Goal: Navigation & Orientation: Find specific page/section

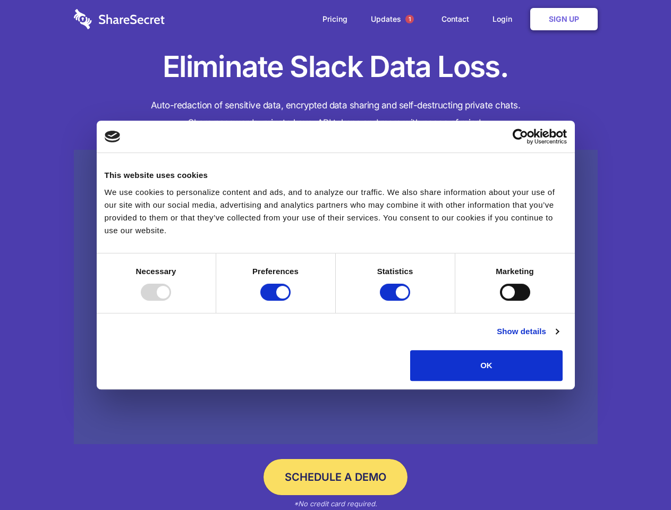
click at [171, 301] on div at bounding box center [156, 292] width 30 height 17
click at [291, 301] on input "Preferences" at bounding box center [276, 292] width 30 height 17
checkbox input "false"
click at [397, 301] on input "Statistics" at bounding box center [395, 292] width 30 height 17
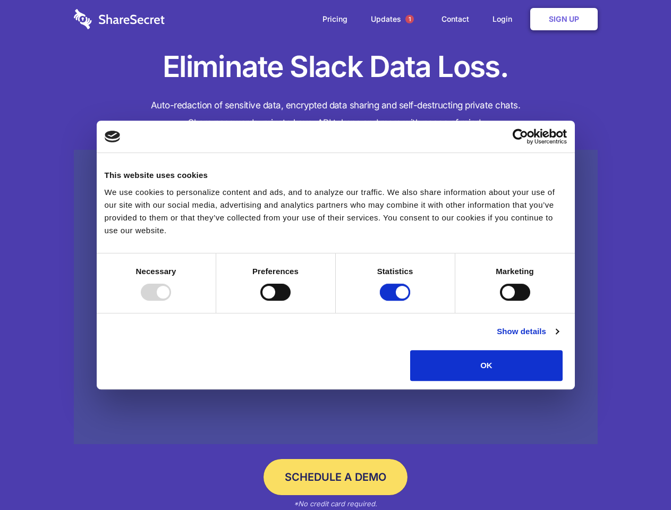
checkbox input "false"
click at [500, 301] on input "Marketing" at bounding box center [515, 292] width 30 height 17
checkbox input "true"
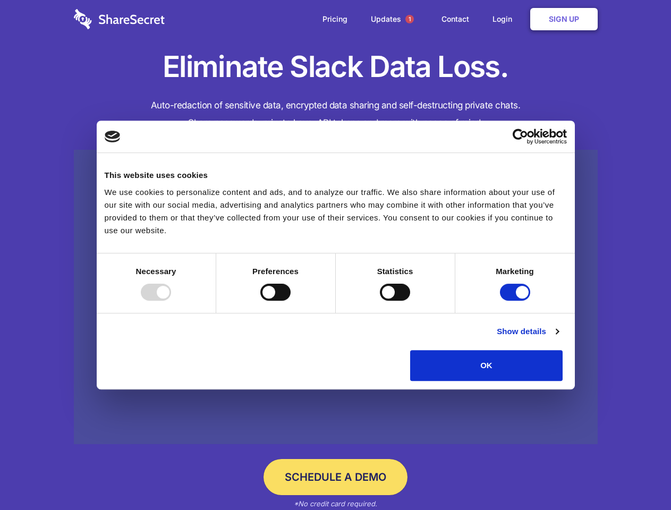
click at [559, 338] on link "Show details" at bounding box center [528, 331] width 62 height 13
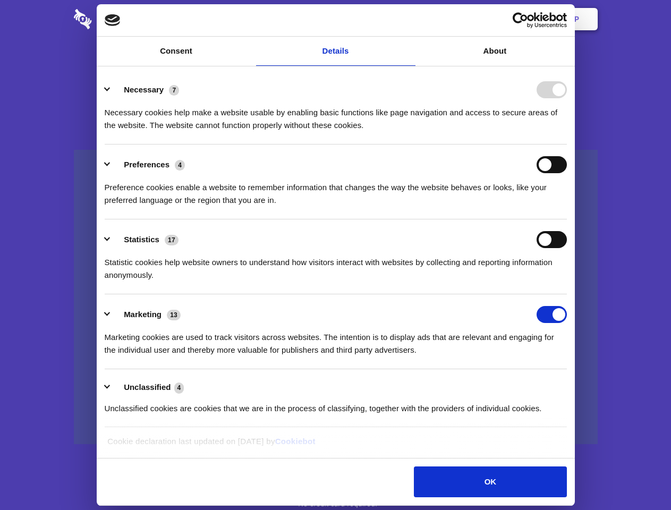
click at [567, 173] on div "Preferences 4" at bounding box center [336, 164] width 463 height 17
click at [409, 19] on span "1" at bounding box center [410, 19] width 9 height 9
